Goal: Complete application form

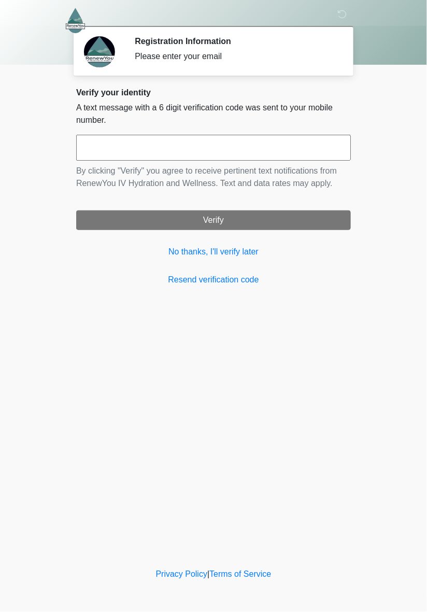
click at [223, 143] on input "text" at bounding box center [213, 148] width 275 height 26
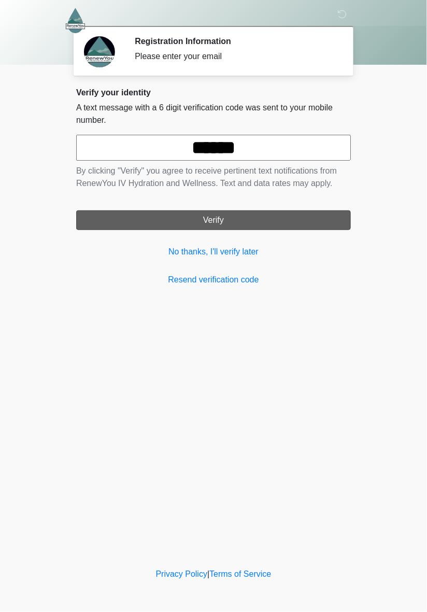
type input "******"
click at [240, 219] on button "Verify" at bounding box center [213, 220] width 275 height 20
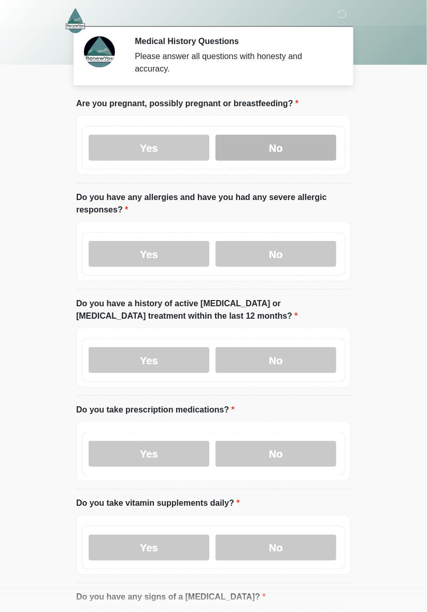
click at [292, 152] on label "No" at bounding box center [276, 148] width 121 height 26
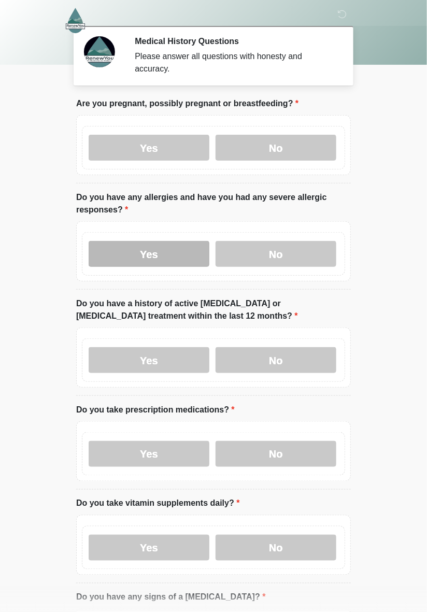
click at [178, 252] on label "Yes" at bounding box center [149, 254] width 121 height 26
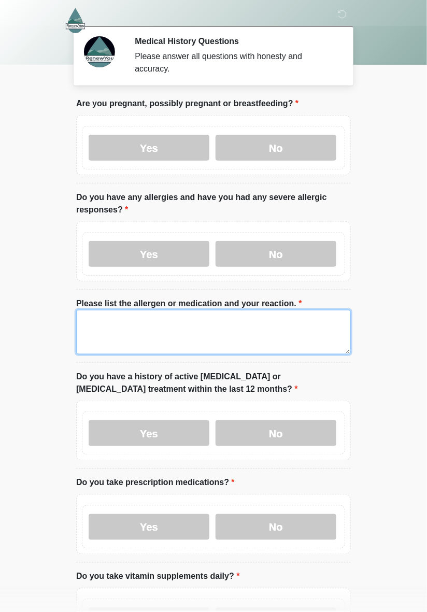
click at [192, 336] on textarea "Please list the allergen or medication and your reaction." at bounding box center [213, 332] width 275 height 45
type textarea "*******"
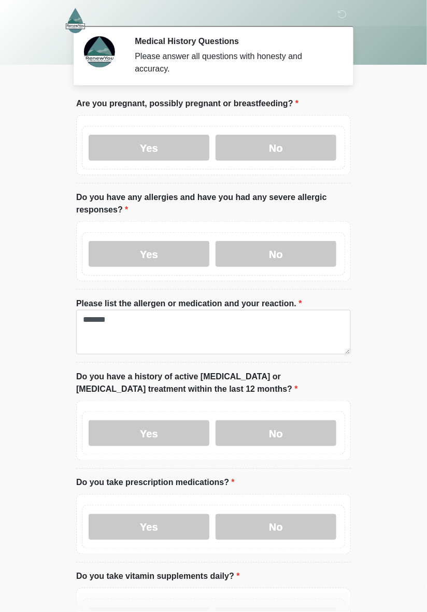
click at [386, 335] on body "‎ ‎ ‎ Medical History Questions Please answer all questions with honesty and ac…" at bounding box center [213, 306] width 427 height 612
click at [301, 434] on label "No" at bounding box center [276, 433] width 121 height 26
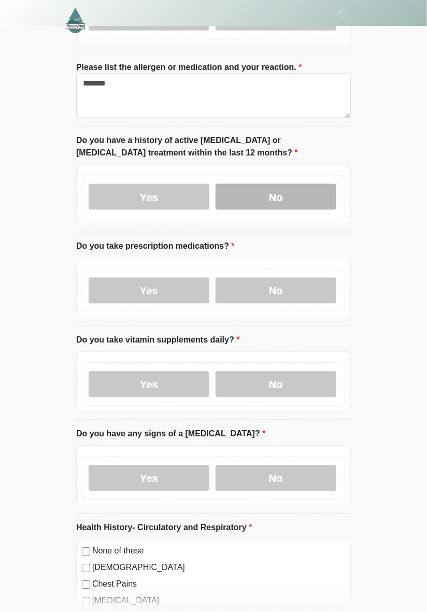
scroll to position [240, 0]
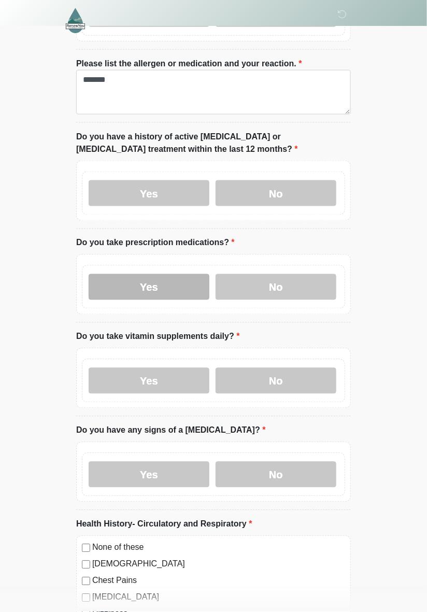
click at [169, 288] on label "Yes" at bounding box center [149, 287] width 121 height 26
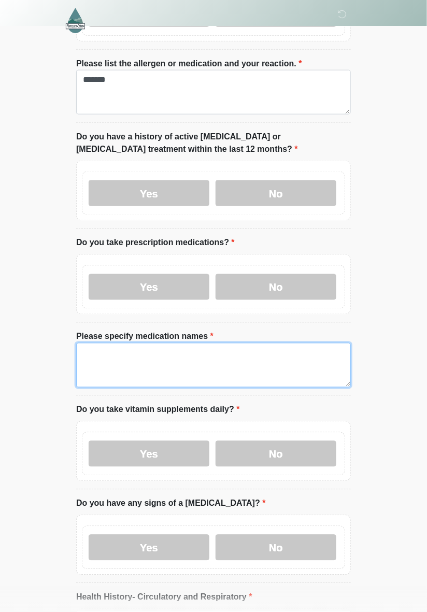
click at [132, 367] on textarea "Please specify medication names" at bounding box center [213, 365] width 275 height 45
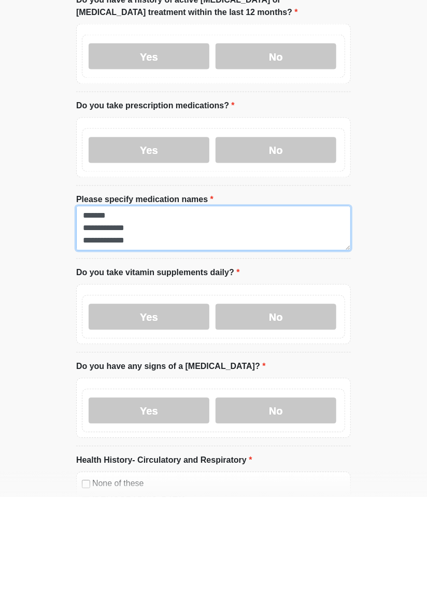
scroll to position [262, 0]
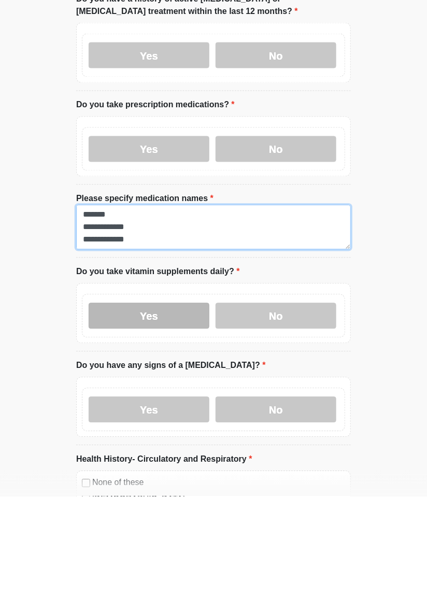
type textarea "**********"
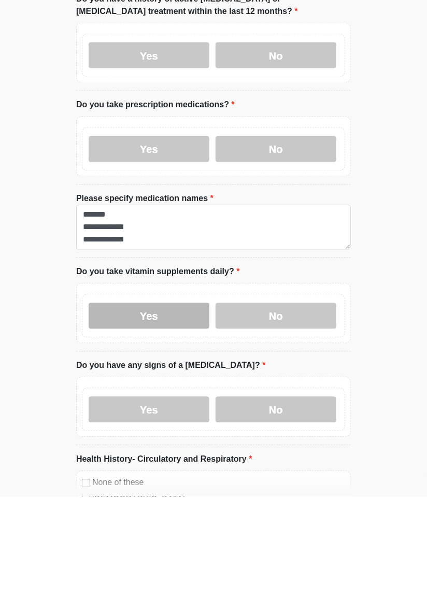
click at [168, 427] on label "Yes" at bounding box center [149, 432] width 121 height 26
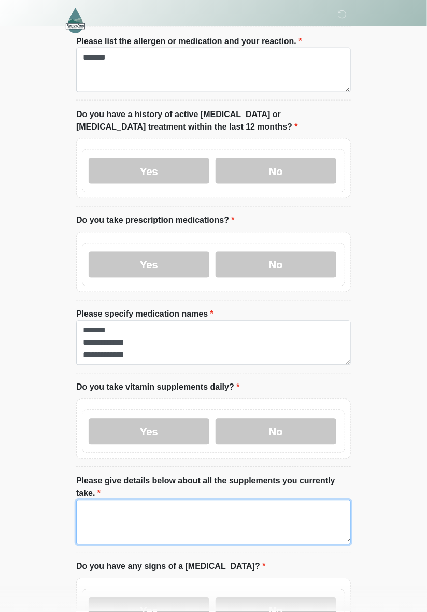
click at [166, 506] on textarea "Please give details below about all the supplements you currently take." at bounding box center [213, 522] width 275 height 45
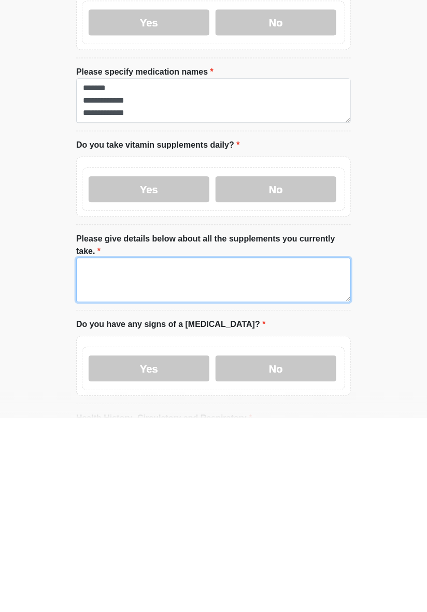
scroll to position [366, 0]
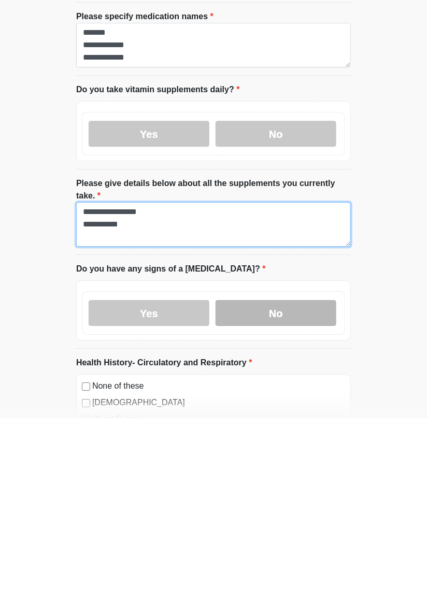
type textarea "**********"
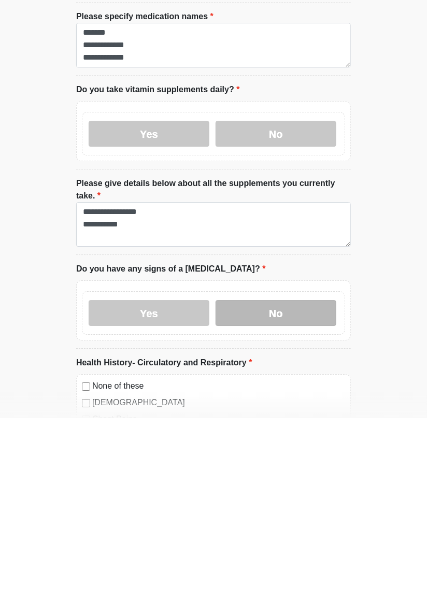
click at [274, 494] on label "No" at bounding box center [276, 507] width 121 height 26
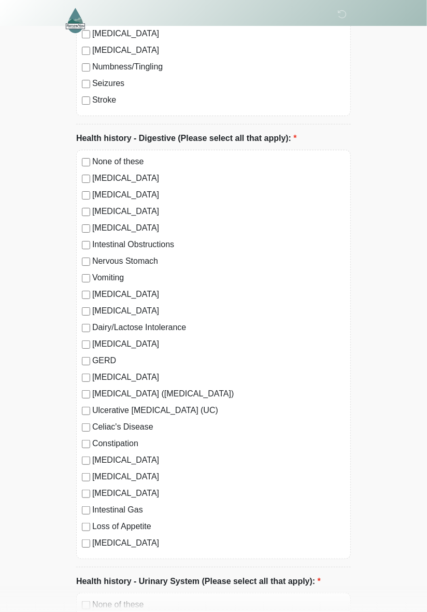
scroll to position [1619, 0]
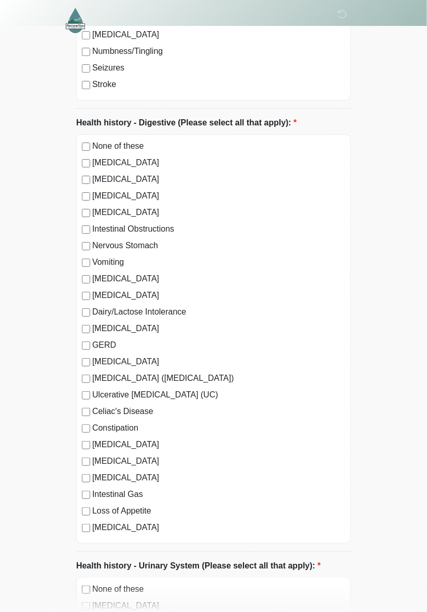
click at [325, 355] on label "[MEDICAL_DATA]" at bounding box center [218, 361] width 253 height 12
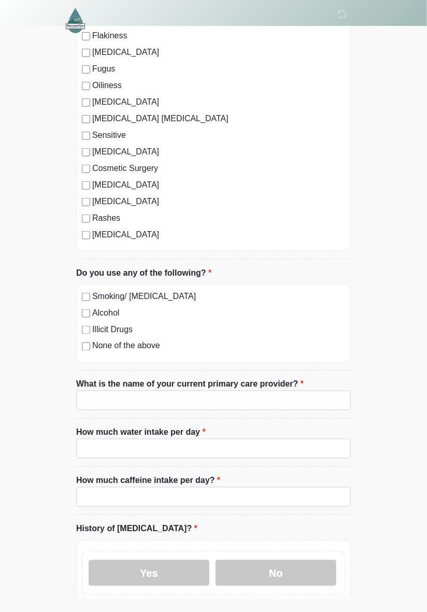
scroll to position [2845, 0]
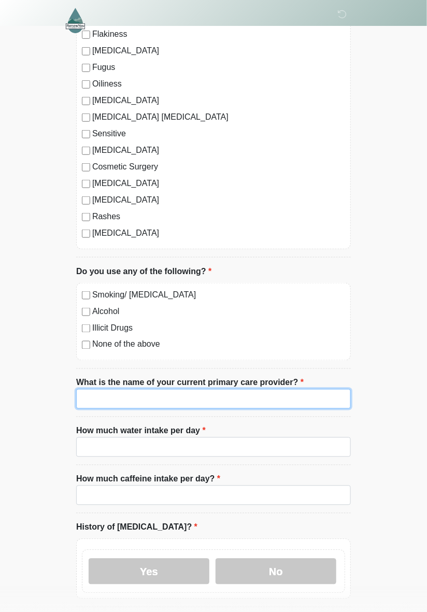
click at [208, 389] on input "What is the name of your current primary care provider?" at bounding box center [213, 399] width 275 height 20
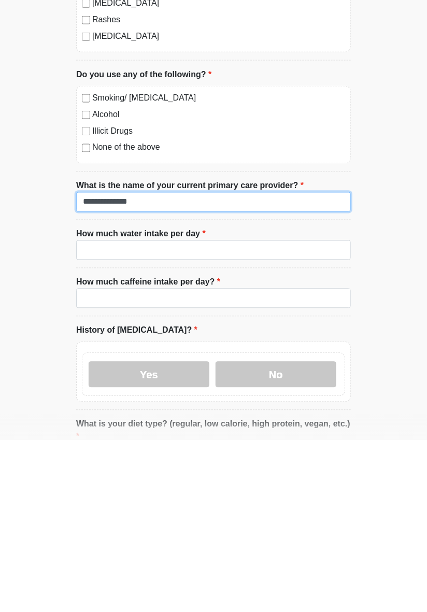
scroll to position [2869, 0]
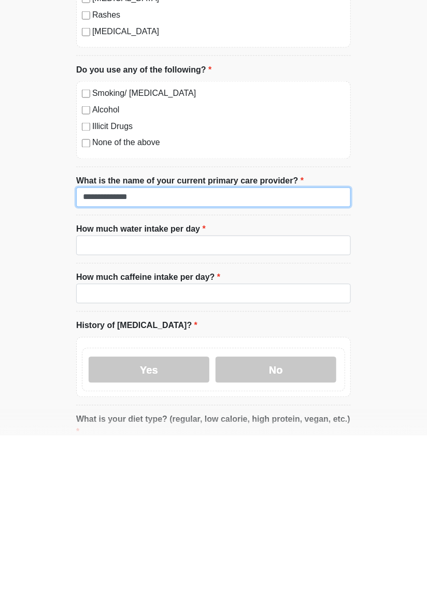
type input "**********"
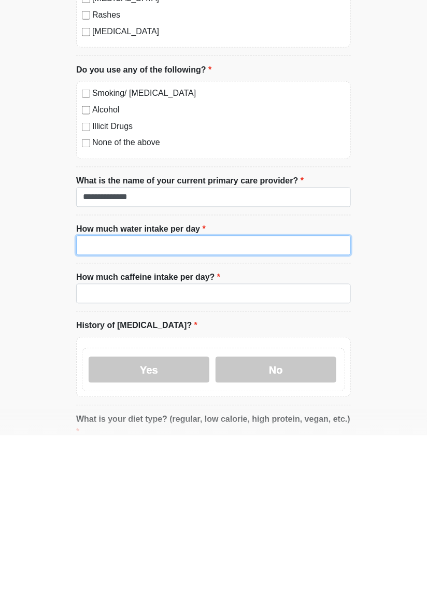
click at [238, 412] on input "How much water intake per day" at bounding box center [213, 422] width 275 height 20
type input "*****"
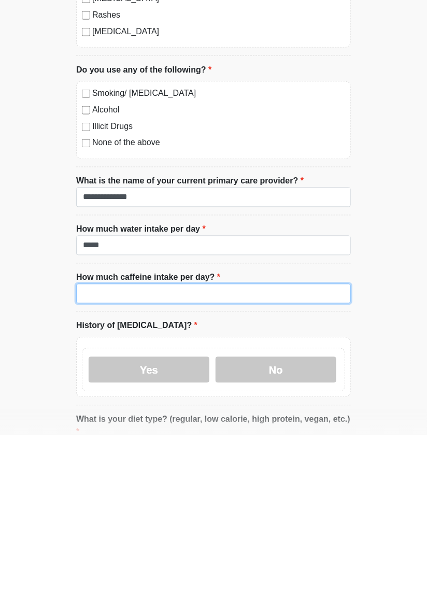
click at [255, 461] on input "How much caffeine intake per day?" at bounding box center [213, 471] width 275 height 20
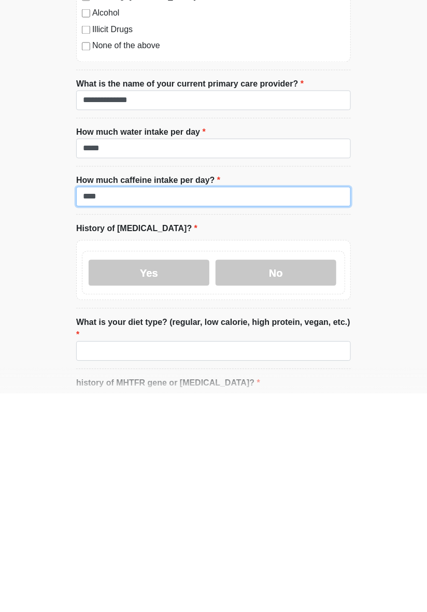
scroll to position [2932, 0]
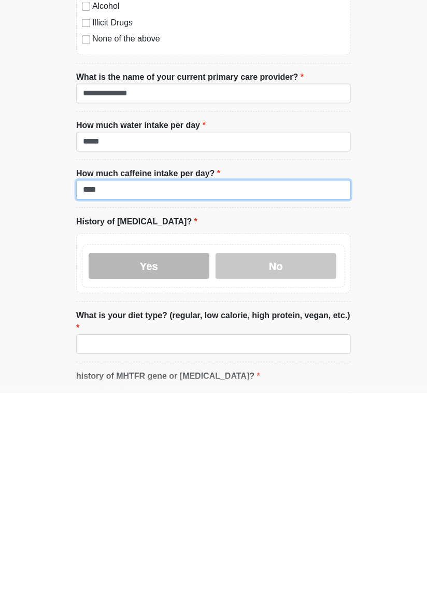
type input "****"
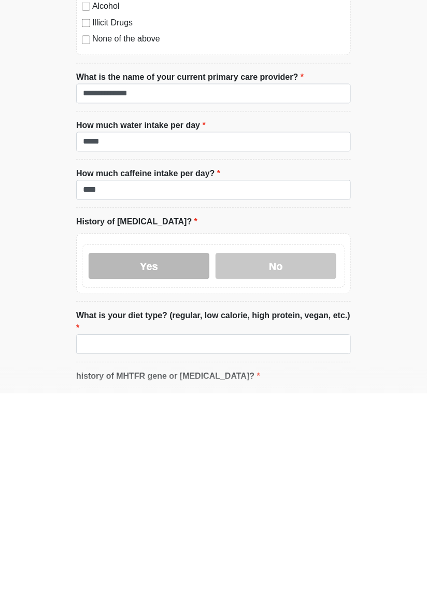
click at [171, 471] on label "Yes" at bounding box center [149, 484] width 121 height 26
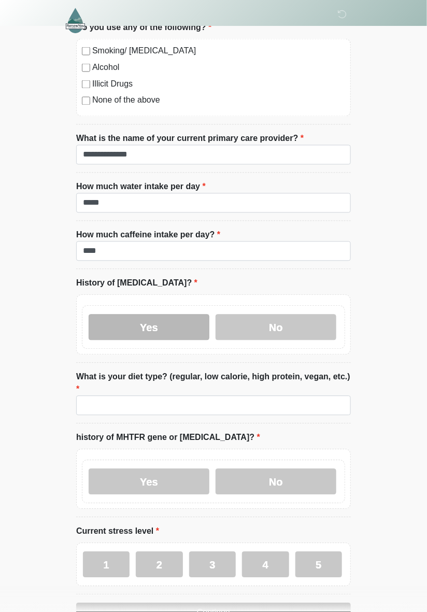
scroll to position [3089, 0]
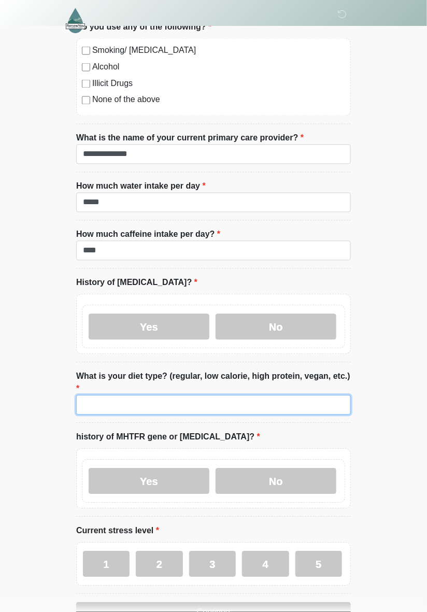
click at [308, 395] on input "What is your diet type? (regular, low calorie, high protein, vegan, etc.)" at bounding box center [213, 405] width 275 height 20
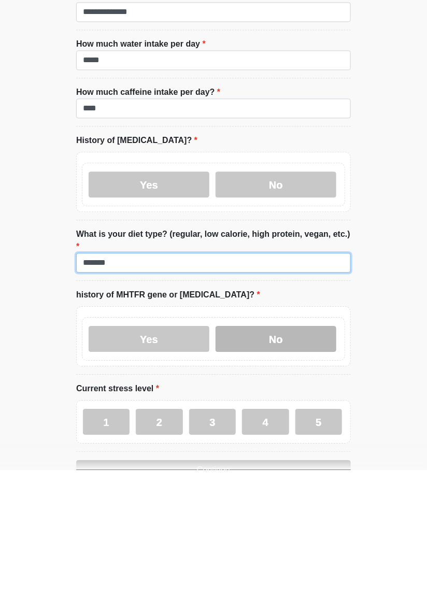
type input "*******"
click at [306, 468] on label "No" at bounding box center [276, 481] width 121 height 26
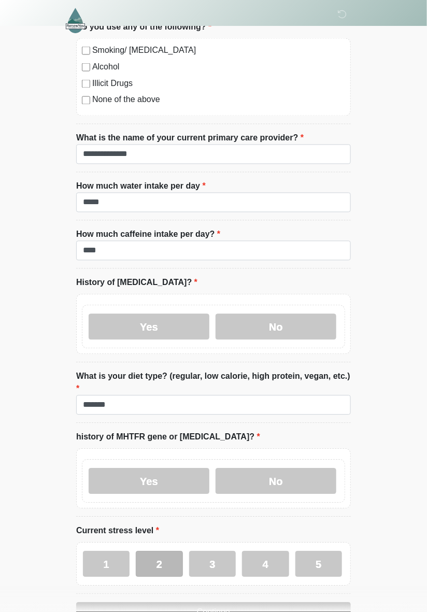
click at [163, 551] on label "2" at bounding box center [159, 564] width 47 height 26
click at [254, 602] on button "Continue" at bounding box center [213, 612] width 275 height 20
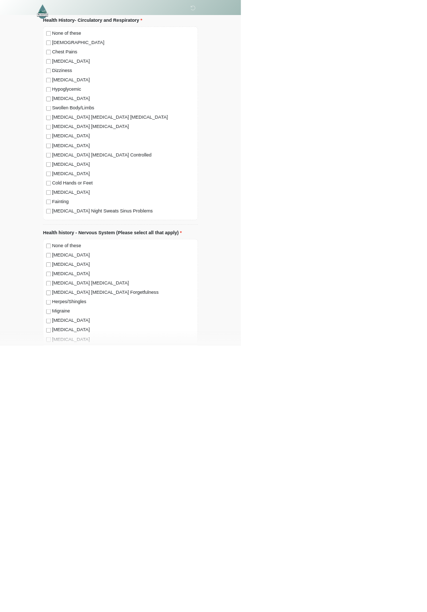
scroll to position [0, 0]
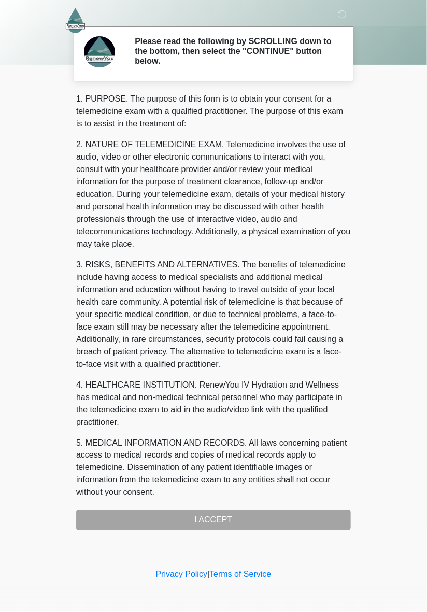
click at [257, 511] on div "1. PURPOSE. The purpose of this form is to obtain your consent for a telemedici…" at bounding box center [213, 311] width 275 height 437
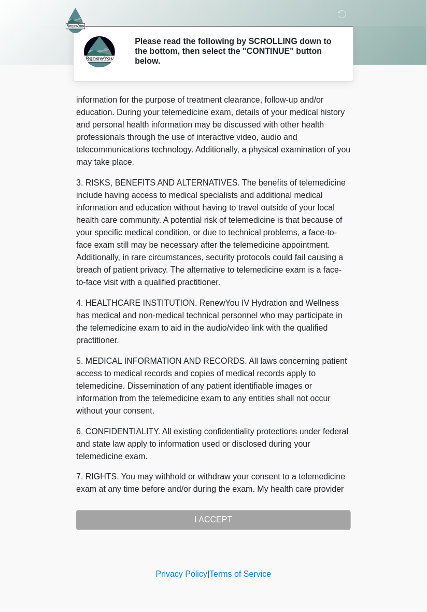
scroll to position [208, 0]
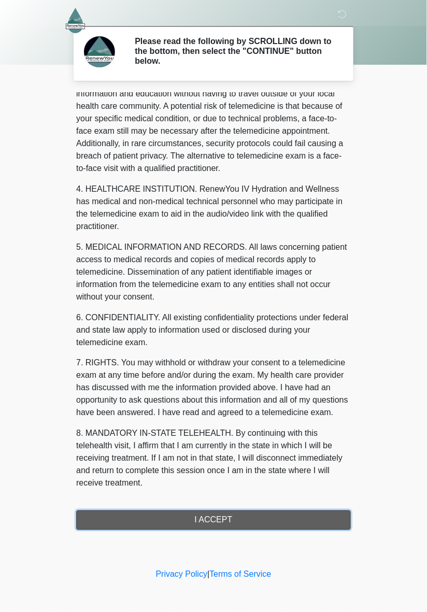
click at [245, 521] on button "I ACCEPT" at bounding box center [213, 520] width 275 height 20
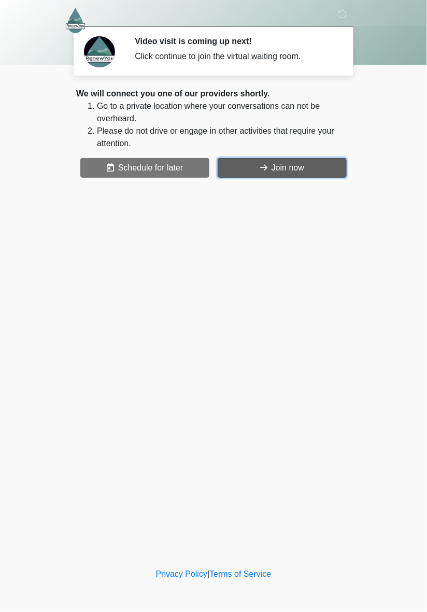
click at [303, 168] on button "Join now" at bounding box center [282, 168] width 129 height 20
